Goal: Information Seeking & Learning: Learn about a topic

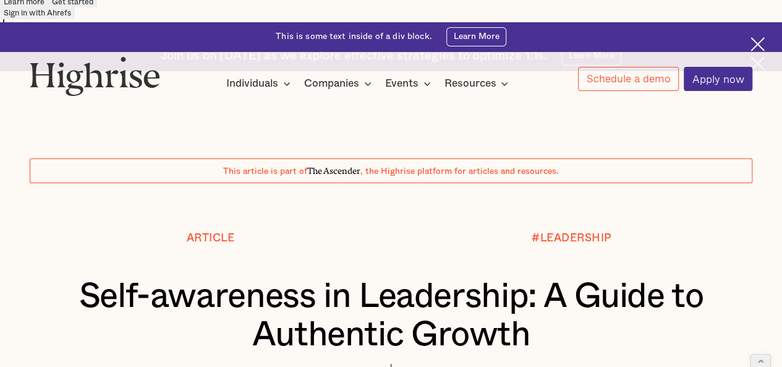
scroll to position [64, 0]
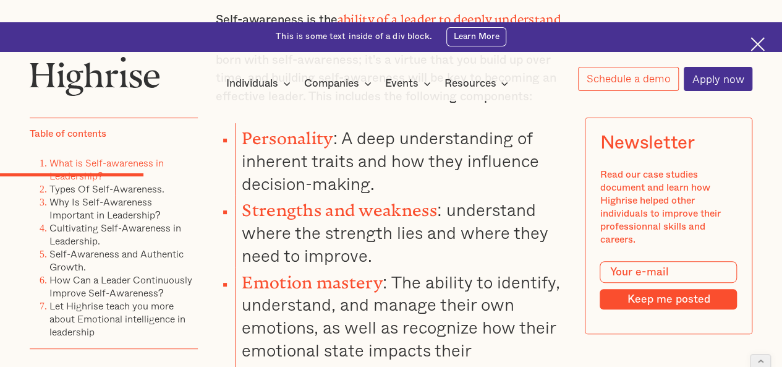
scroll to position [2450, 0]
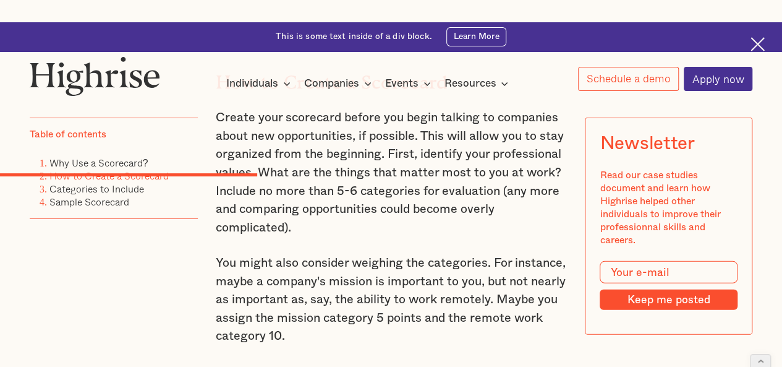
scroll to position [1531, 0]
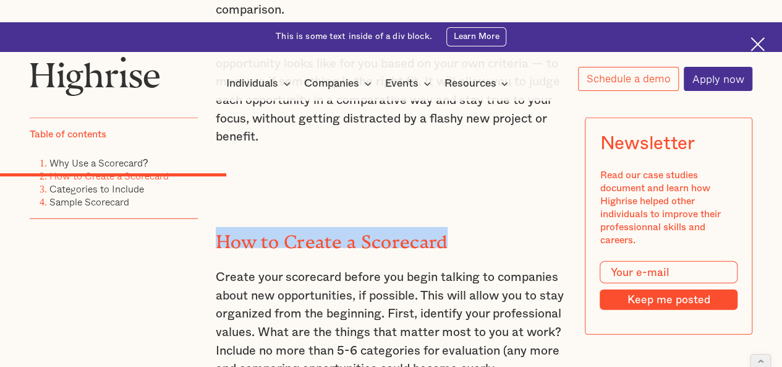
drag, startPoint x: 216, startPoint y: 170, endPoint x: 442, endPoint y: 164, distance: 225.8
click at [442, 231] on strong "How to Create a Scorecard" at bounding box center [332, 237] width 232 height 12
copy strong "How to Create a Scorecard"
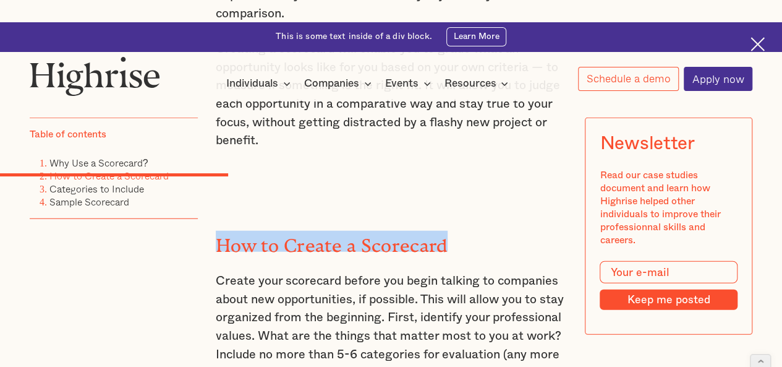
scroll to position [1551, 0]
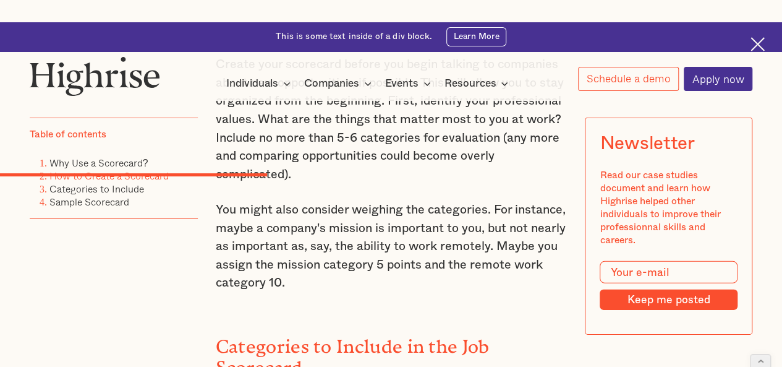
click at [311, 228] on p "You might also consider weighing the categories. For instance, maybe a company'…" at bounding box center [391, 247] width 351 height 92
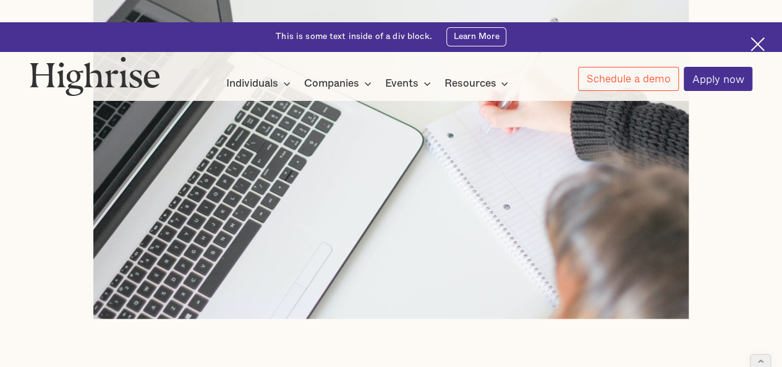
scroll to position [0, 0]
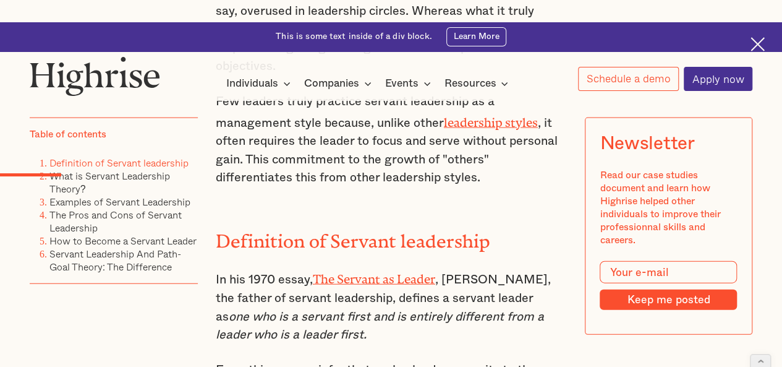
scroll to position [1328, 0]
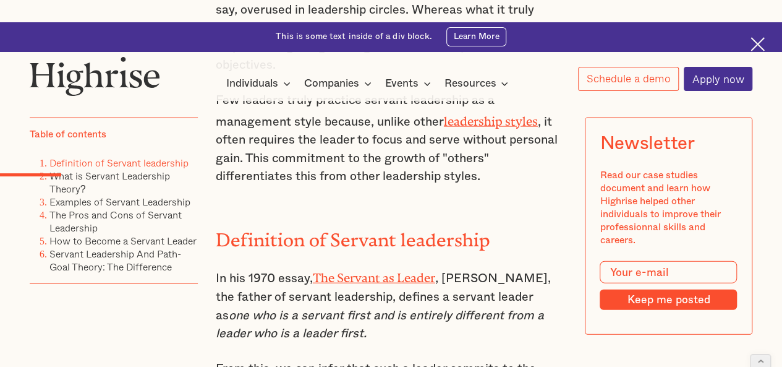
click at [356, 225] on h2 "Definition of Servant leadership" at bounding box center [391, 235] width 351 height 21
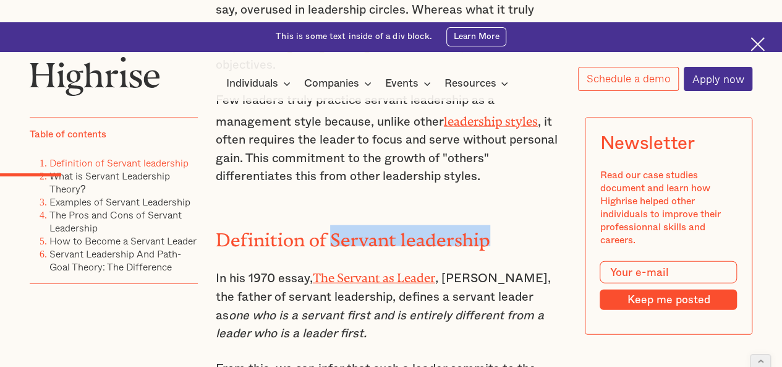
drag, startPoint x: 356, startPoint y: 169, endPoint x: 421, endPoint y: 162, distance: 65.3
click at [421, 225] on h2 "Definition of Servant leadership" at bounding box center [391, 235] width 351 height 21
copy h2 "Servant leadership"
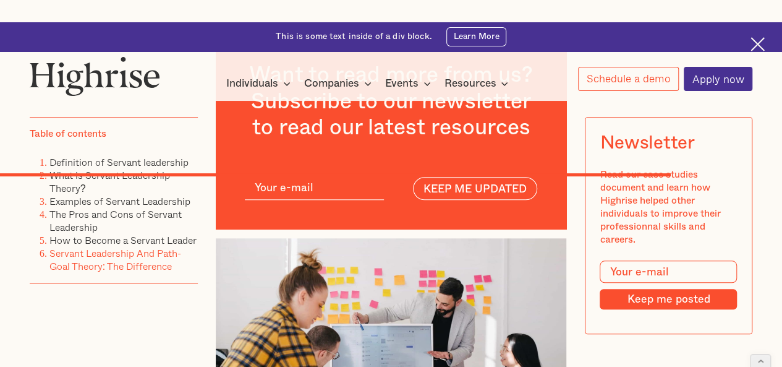
scroll to position [7533, 0]
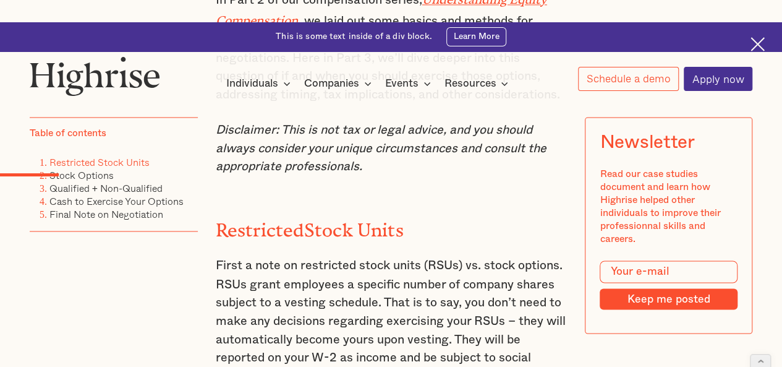
scroll to position [895, 0]
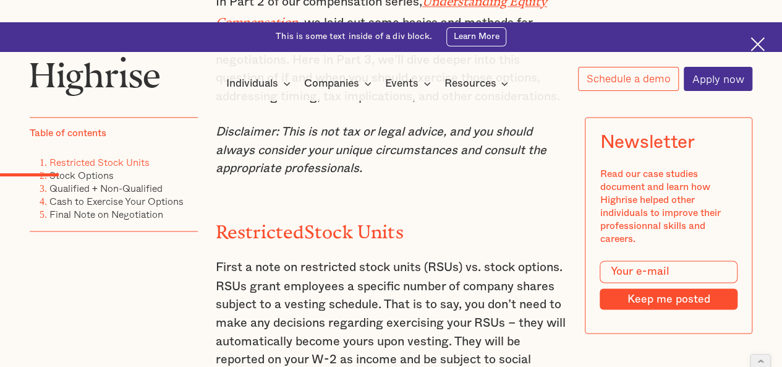
click at [286, 217] on h2 "Restricted Stock Units" at bounding box center [391, 227] width 351 height 21
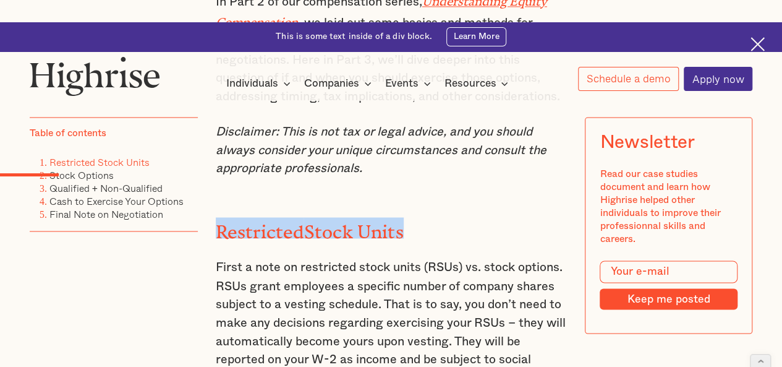
drag, startPoint x: 286, startPoint y: 148, endPoint x: 375, endPoint y: 147, distance: 88.4
click at [375, 217] on h2 "Restricted Stock Units" at bounding box center [391, 227] width 351 height 21
copy h2 "Restricted Stock Units"
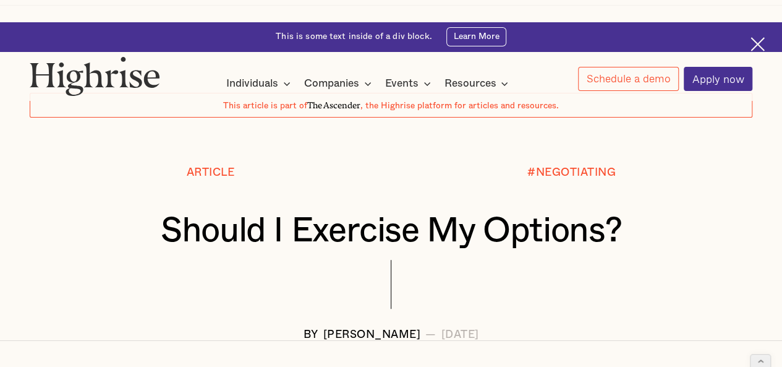
scroll to position [0, 0]
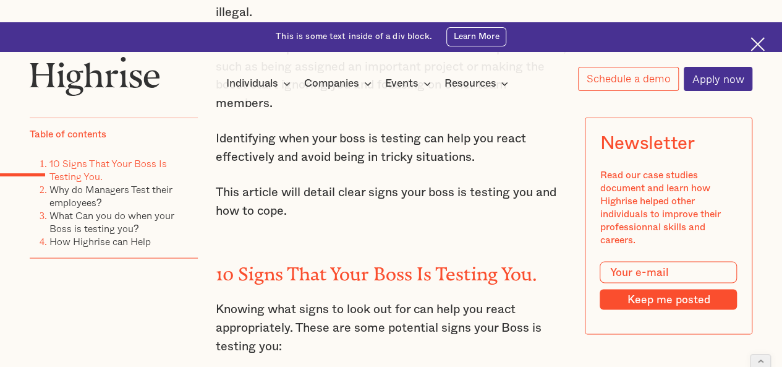
scroll to position [1128, 0]
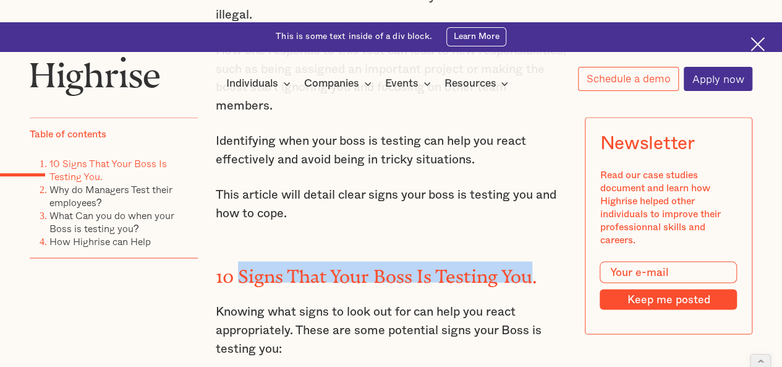
drag, startPoint x: 239, startPoint y: 182, endPoint x: 531, endPoint y: 163, distance: 293.1
copy h2 "Signs That Your Boss Is Testing You"
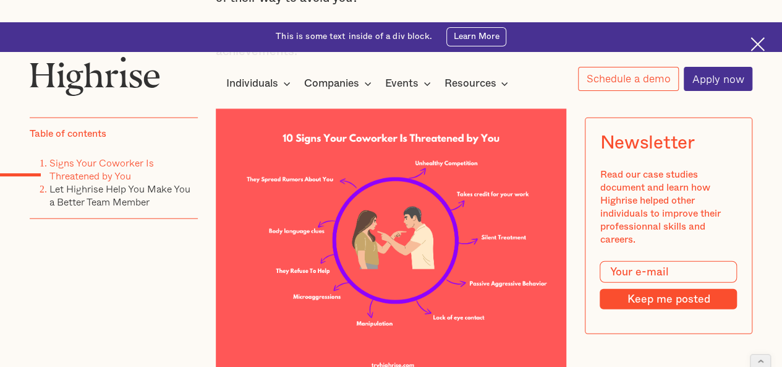
scroll to position [1400, 0]
